Goal: Use online tool/utility: Utilize a website feature to perform a specific function

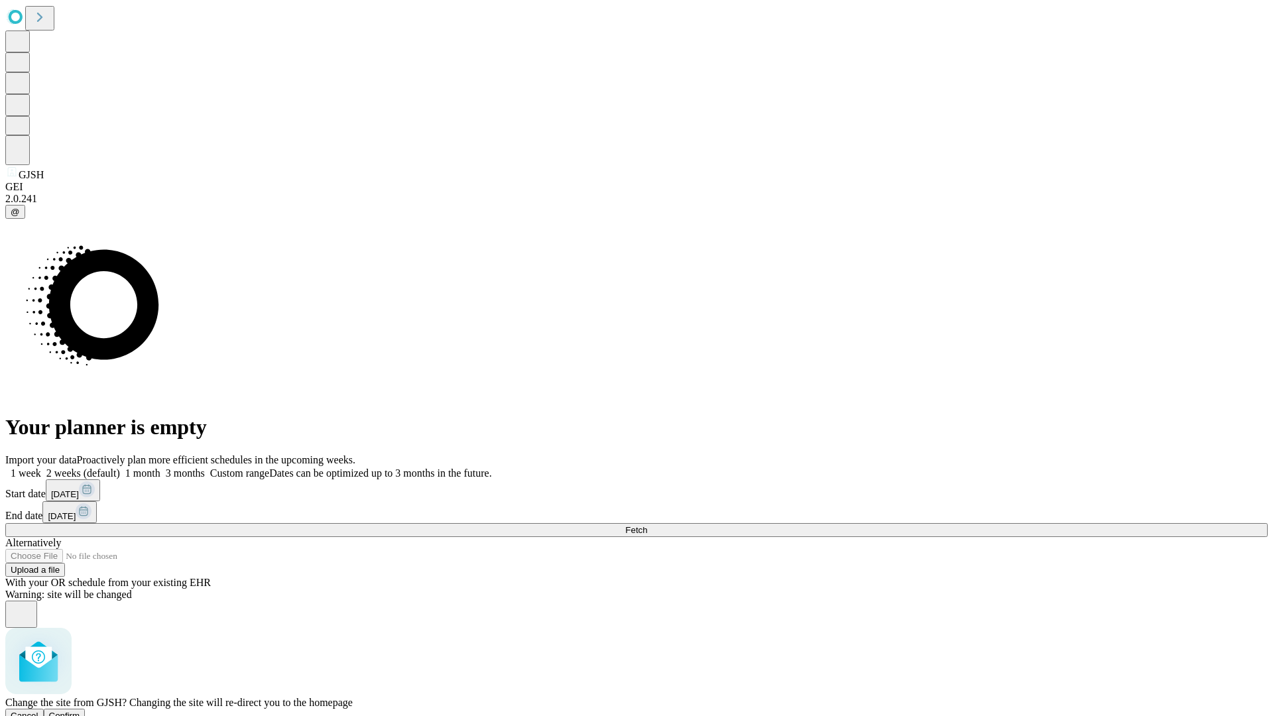
click at [80, 711] on span "Confirm" at bounding box center [64, 716] width 31 height 10
click at [120, 467] on label "2 weeks (default)" at bounding box center [80, 472] width 79 height 11
click at [647, 525] on span "Fetch" at bounding box center [636, 530] width 22 height 10
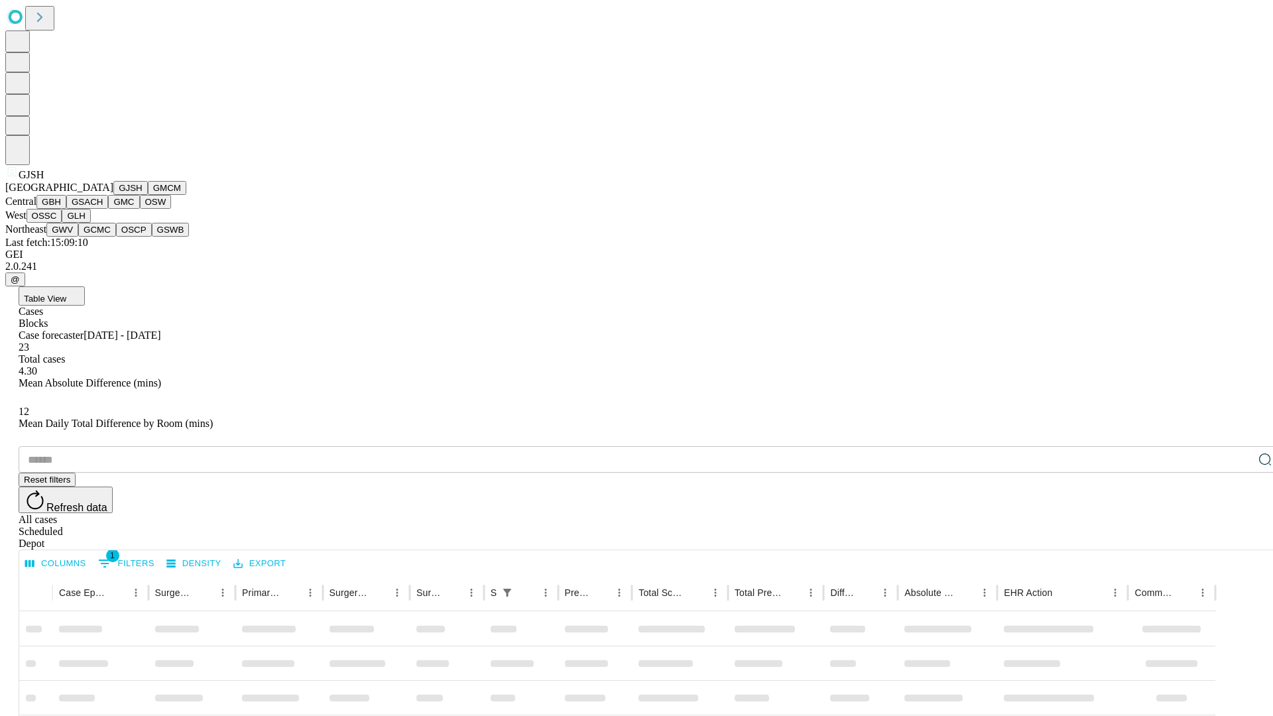
click at [148, 195] on button "GMCM" at bounding box center [167, 188] width 38 height 14
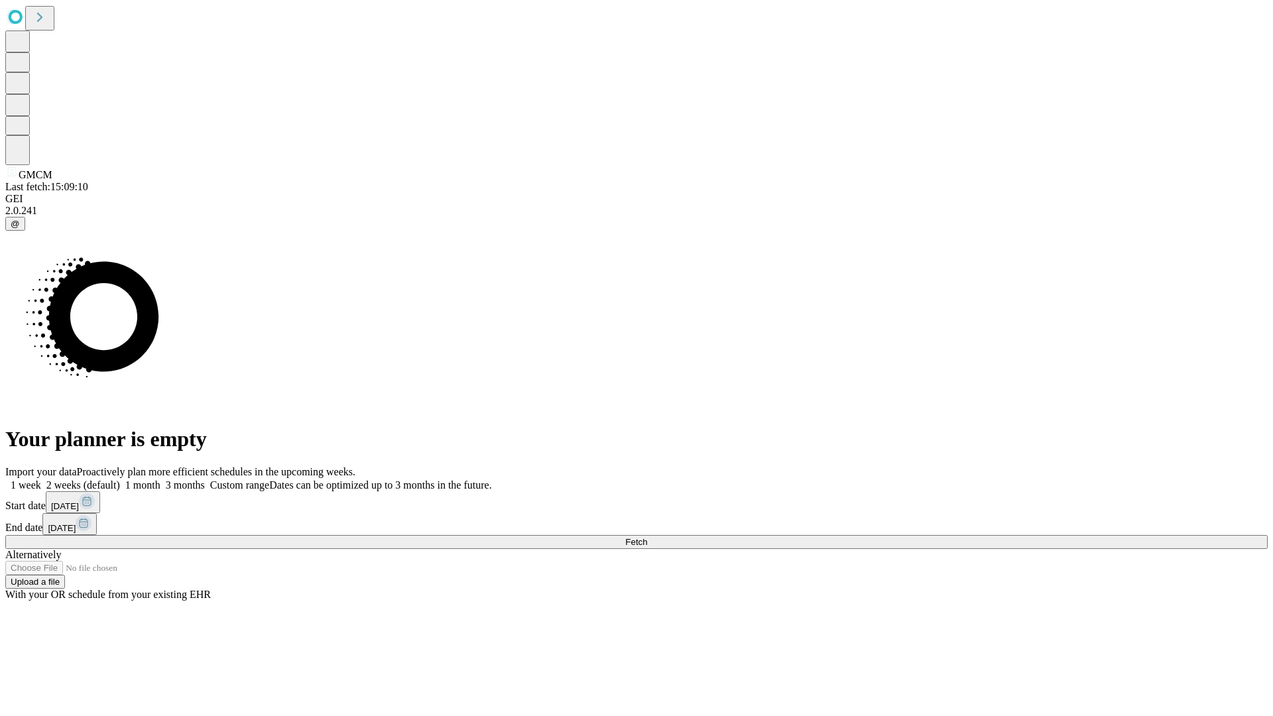
click at [647, 537] on span "Fetch" at bounding box center [636, 542] width 22 height 10
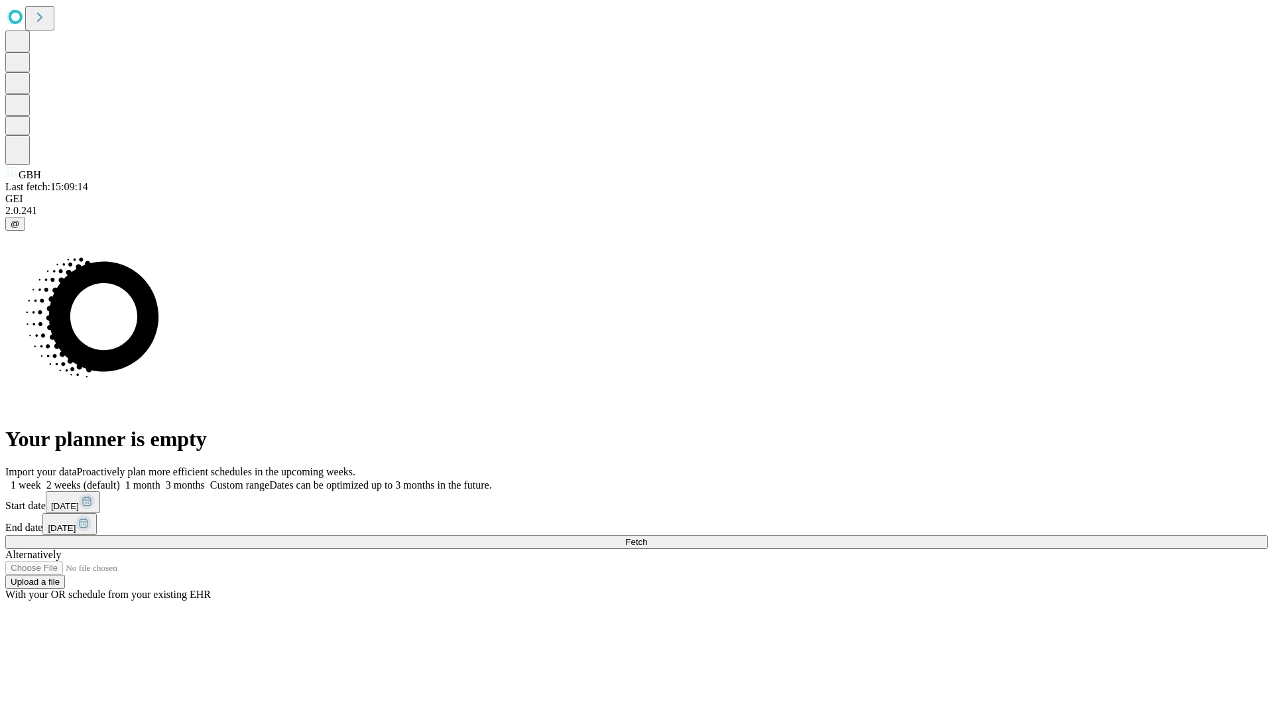
click at [647, 537] on span "Fetch" at bounding box center [636, 542] width 22 height 10
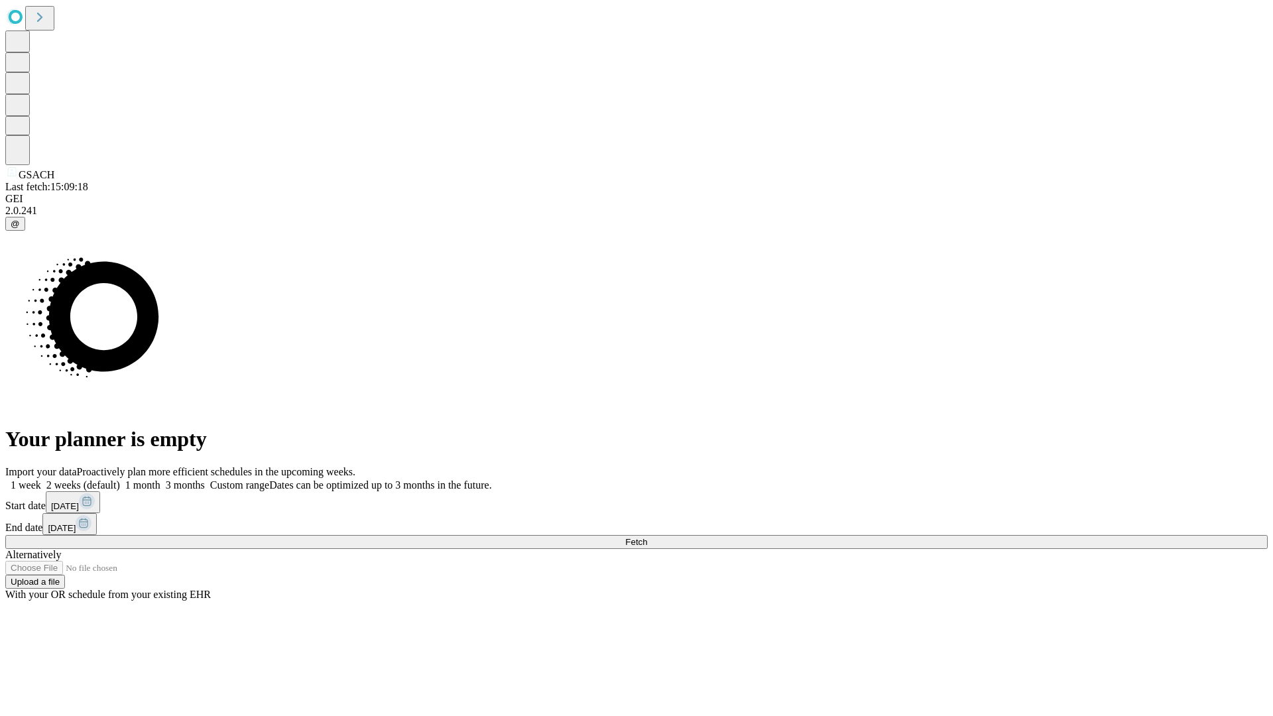
click at [120, 479] on label "2 weeks (default)" at bounding box center [80, 484] width 79 height 11
click at [647, 537] on span "Fetch" at bounding box center [636, 542] width 22 height 10
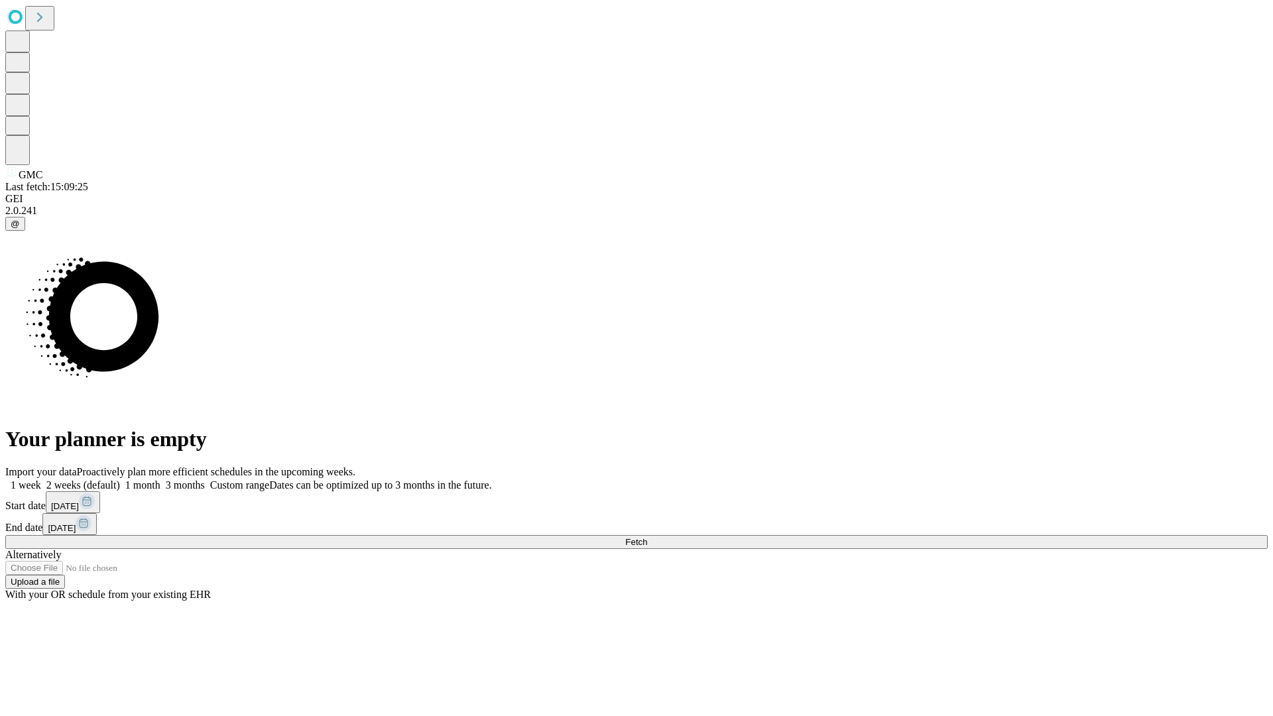
click at [120, 479] on label "2 weeks (default)" at bounding box center [80, 484] width 79 height 11
click at [647, 537] on span "Fetch" at bounding box center [636, 542] width 22 height 10
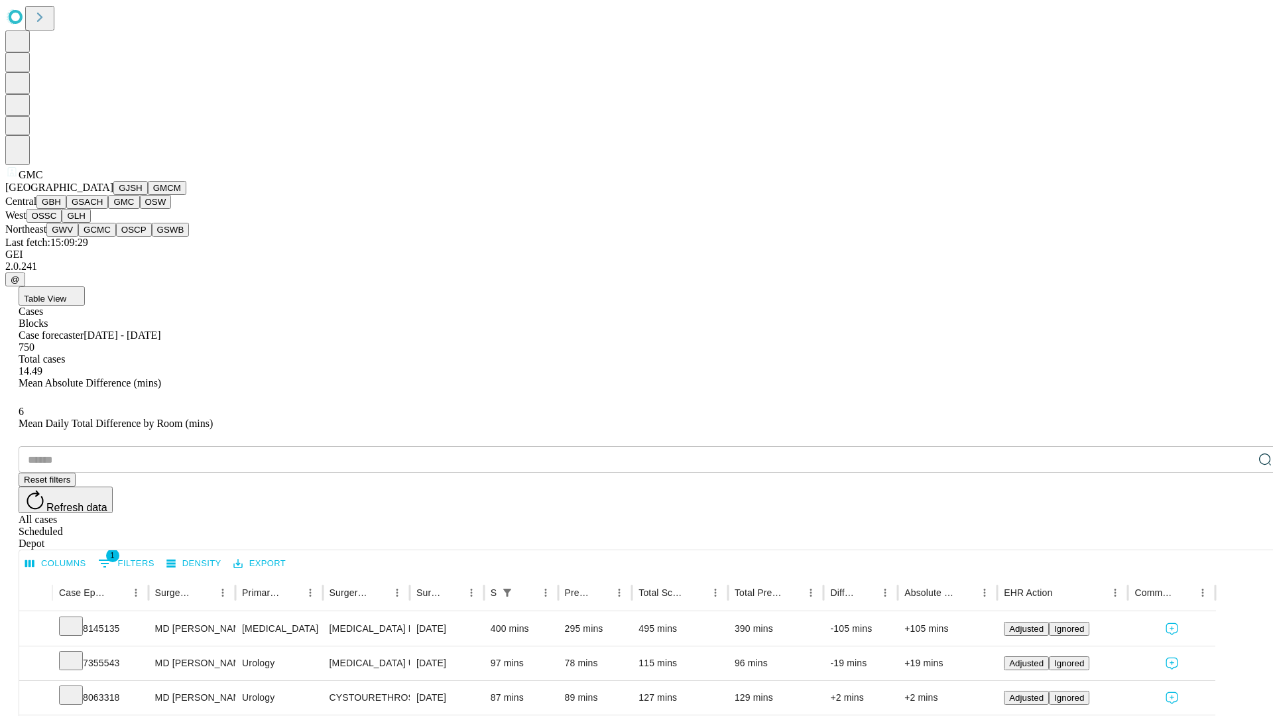
click at [140, 209] on button "OSW" at bounding box center [156, 202] width 32 height 14
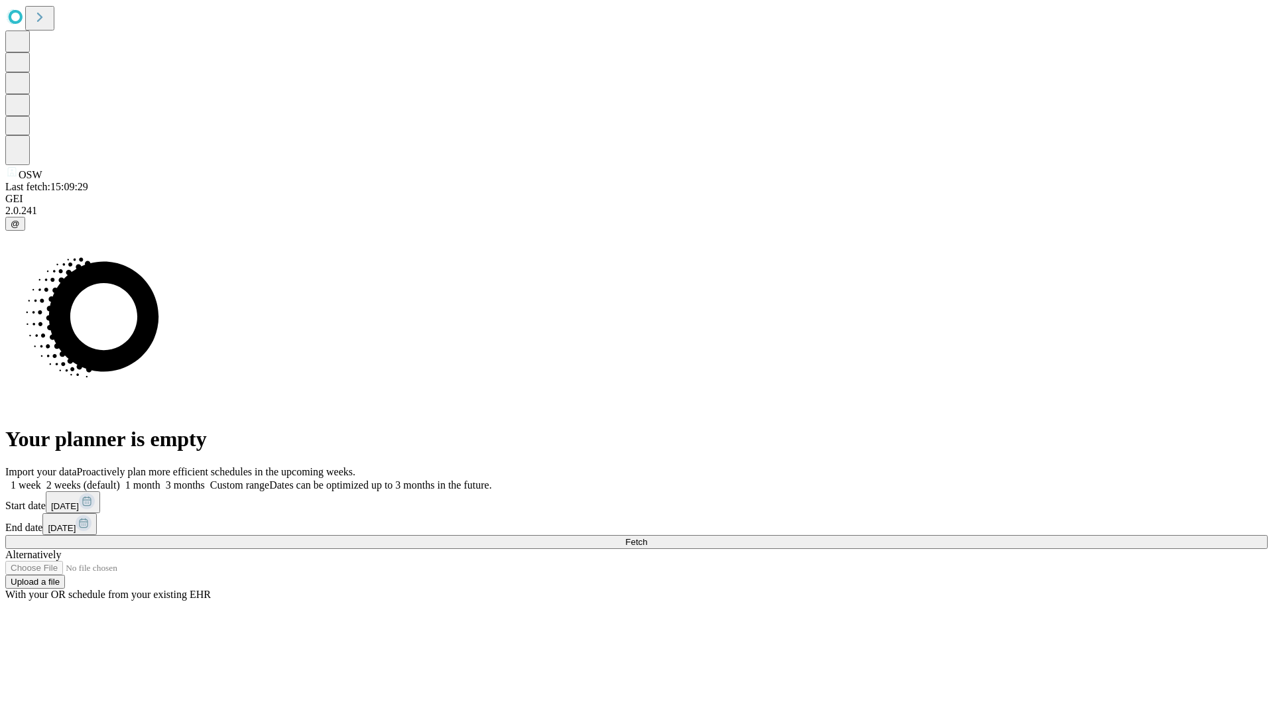
click at [120, 479] on label "2 weeks (default)" at bounding box center [80, 484] width 79 height 11
click at [647, 537] on span "Fetch" at bounding box center [636, 542] width 22 height 10
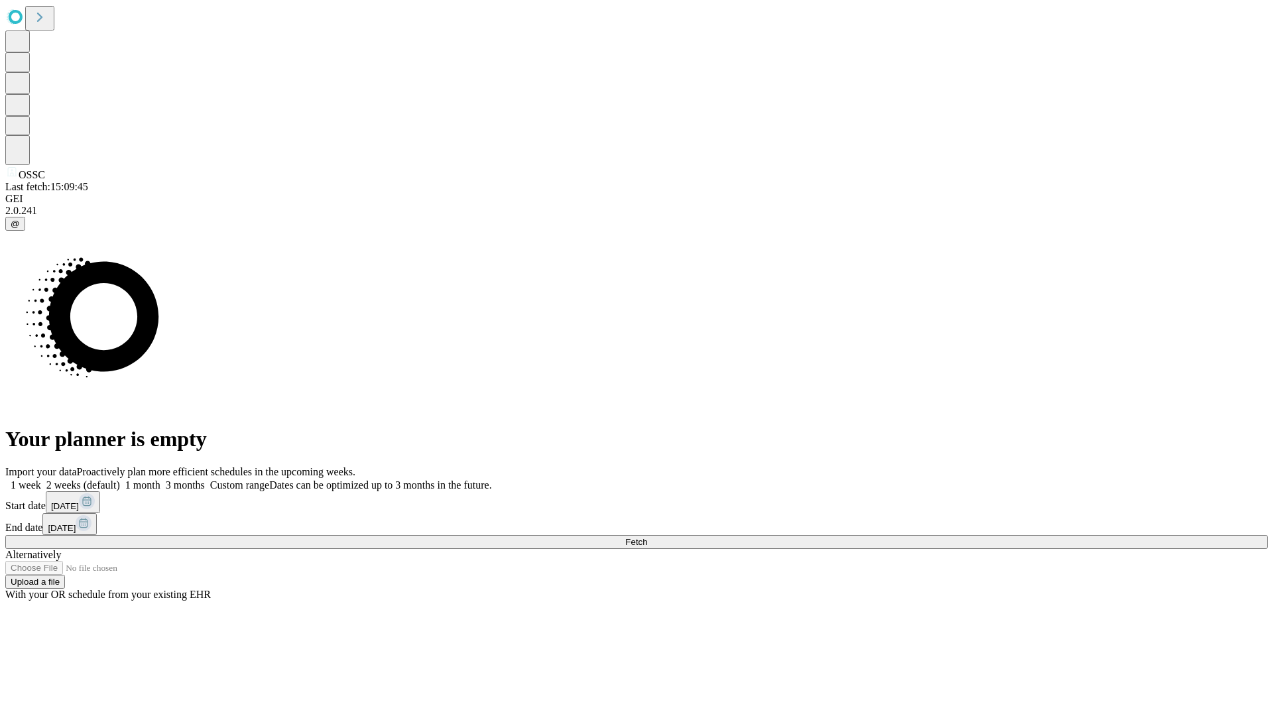
click at [120, 479] on label "2 weeks (default)" at bounding box center [80, 484] width 79 height 11
click at [647, 537] on span "Fetch" at bounding box center [636, 542] width 22 height 10
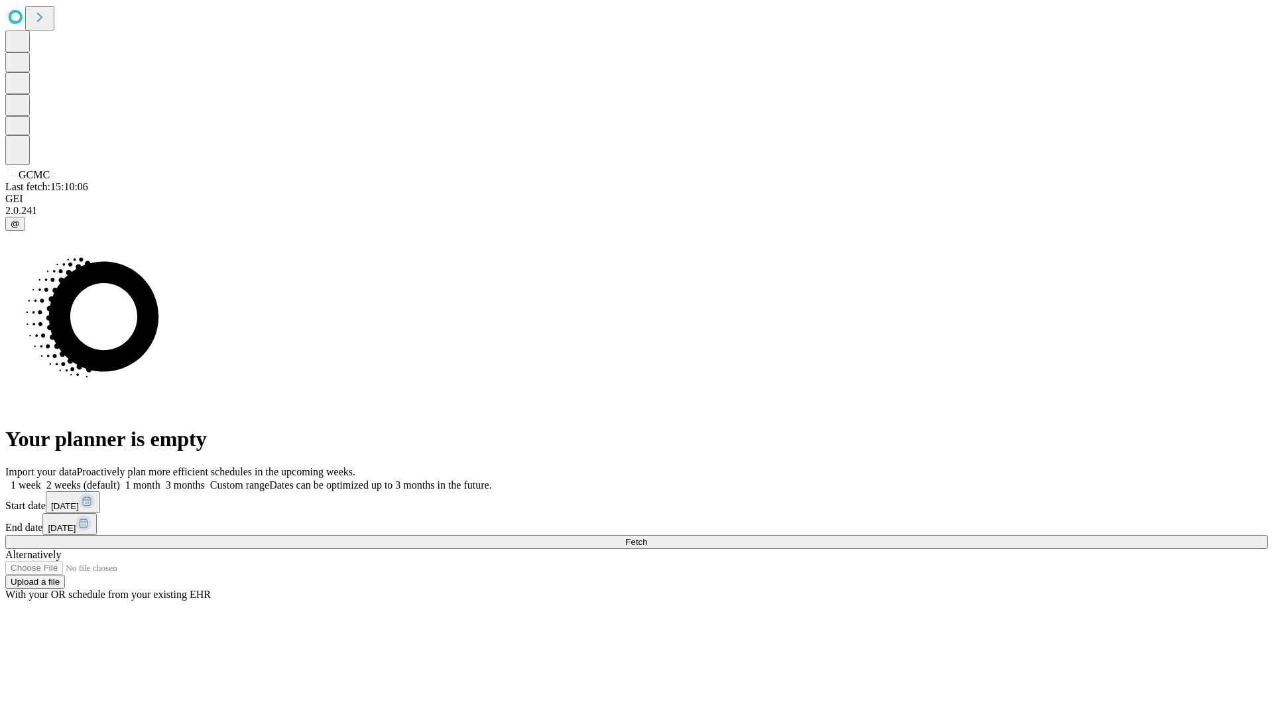
click at [120, 479] on label "2 weeks (default)" at bounding box center [80, 484] width 79 height 11
click at [647, 537] on span "Fetch" at bounding box center [636, 542] width 22 height 10
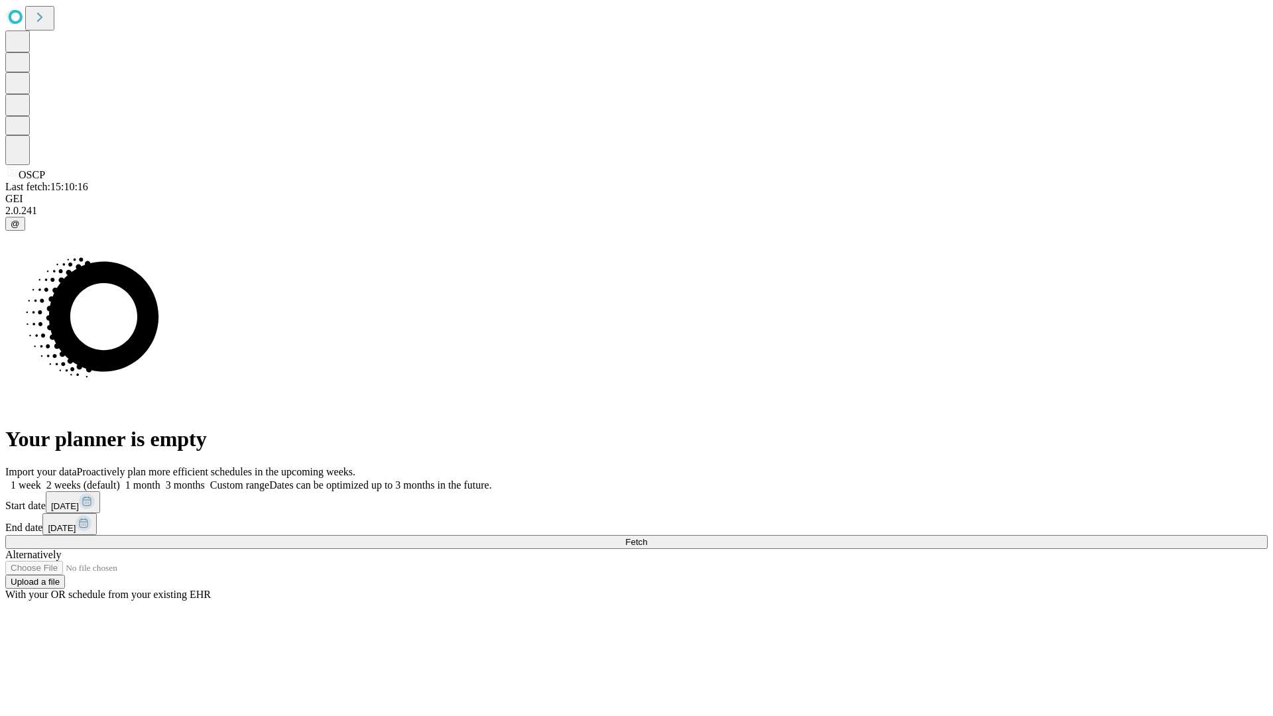
click at [647, 537] on span "Fetch" at bounding box center [636, 542] width 22 height 10
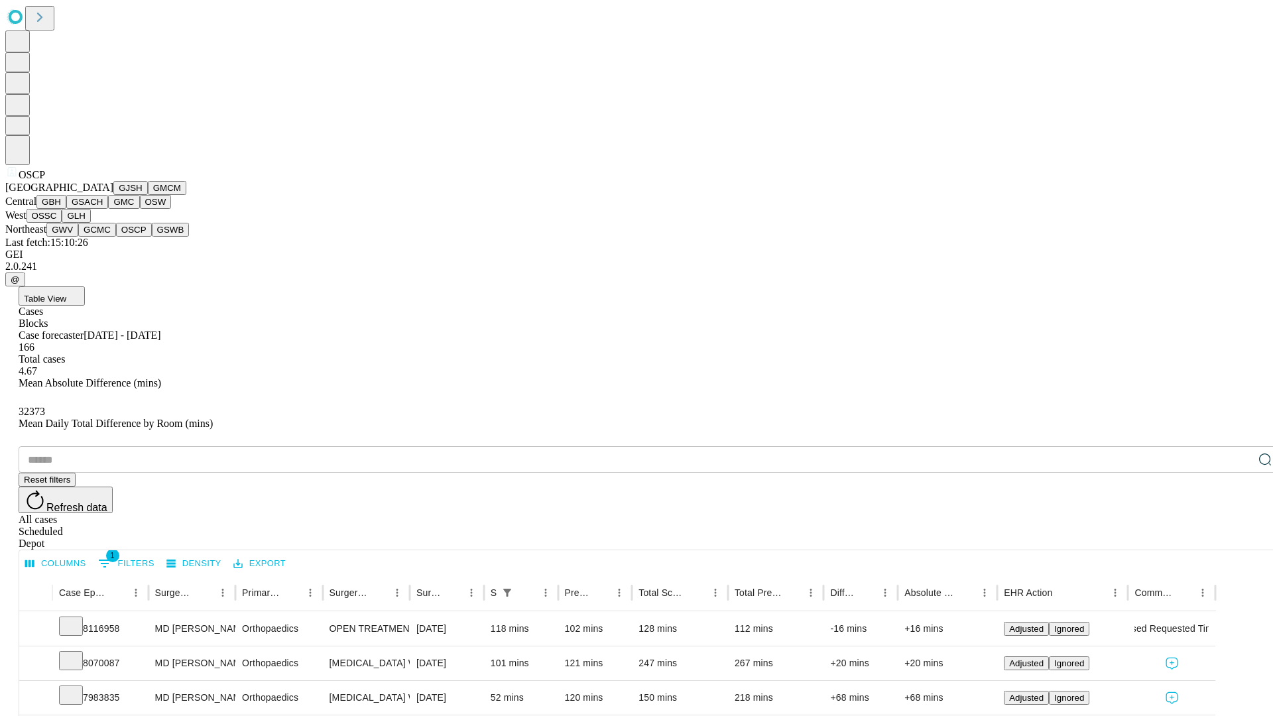
click at [152, 237] on button "GSWB" at bounding box center [171, 230] width 38 height 14
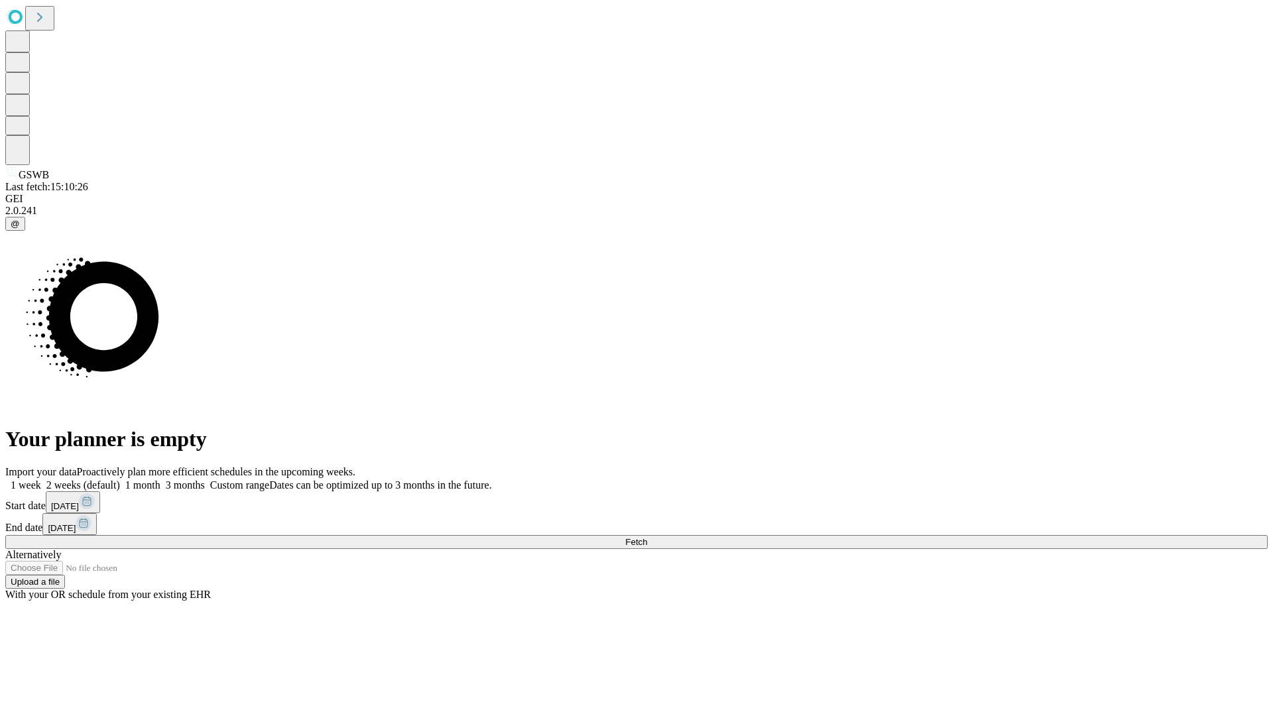
click at [647, 537] on span "Fetch" at bounding box center [636, 542] width 22 height 10
